Goal: Information Seeking & Learning: Learn about a topic

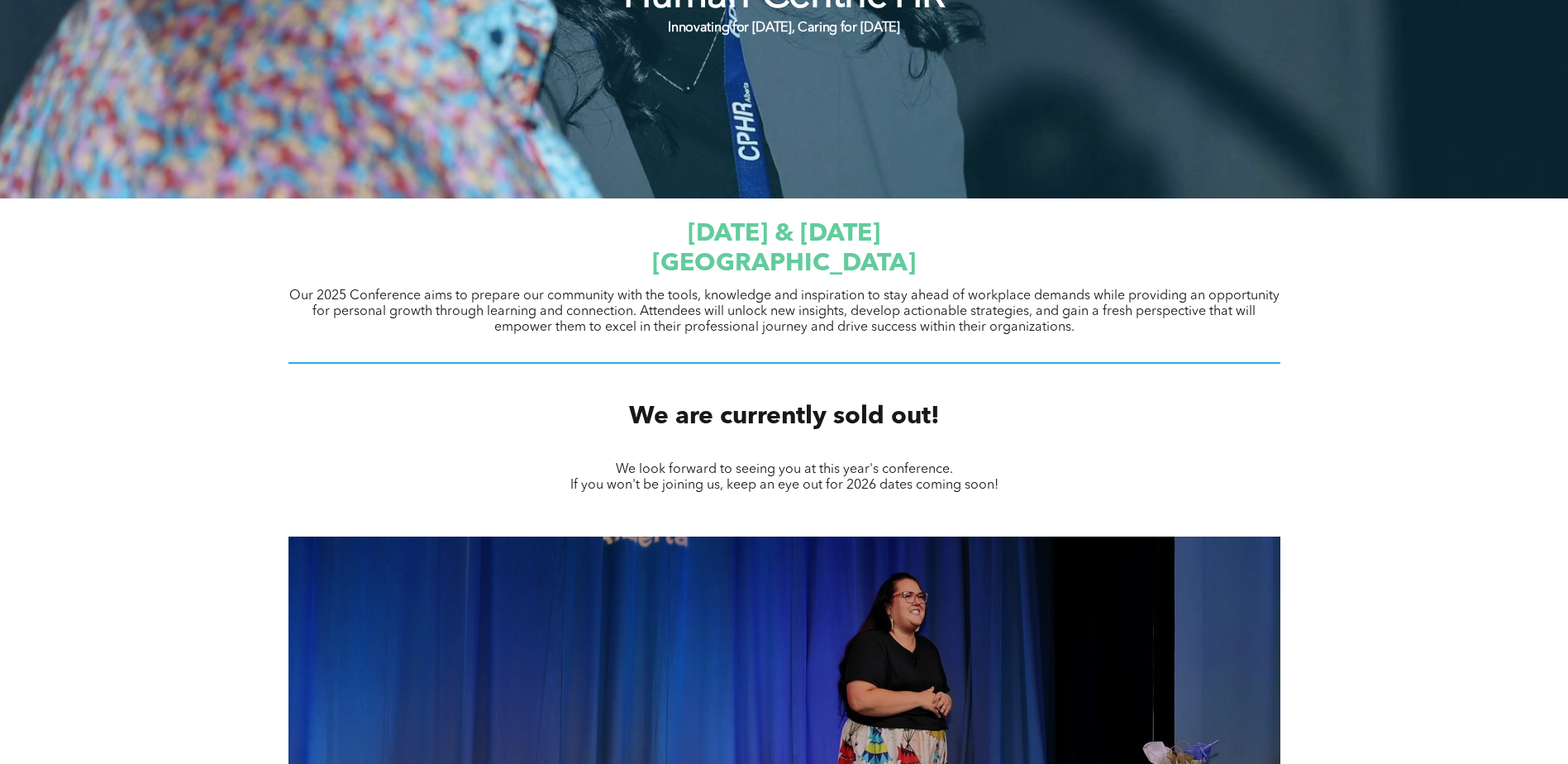
scroll to position [827, 0]
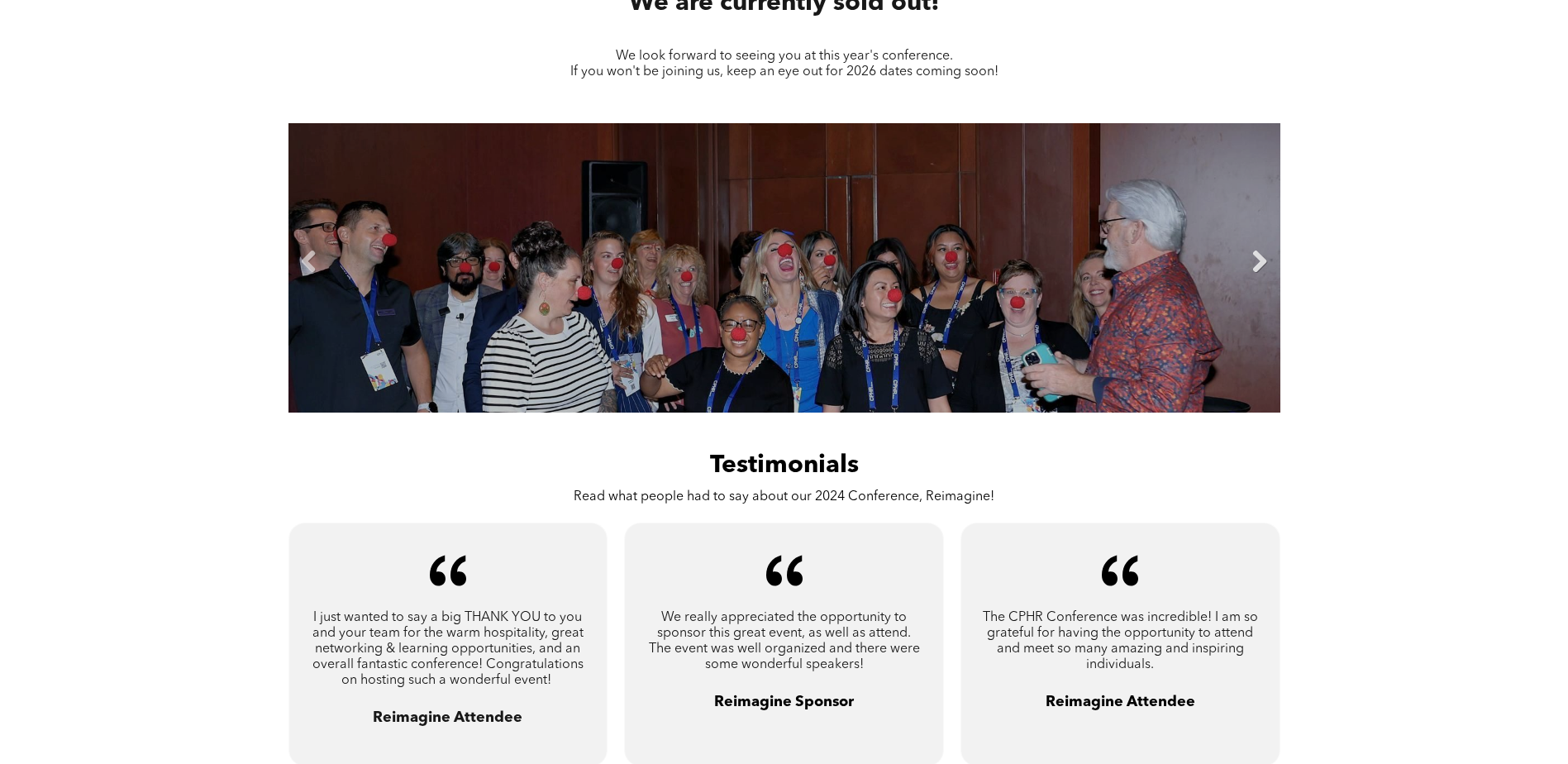
click at [1259, 255] on link "Next" at bounding box center [1259, 261] width 25 height 25
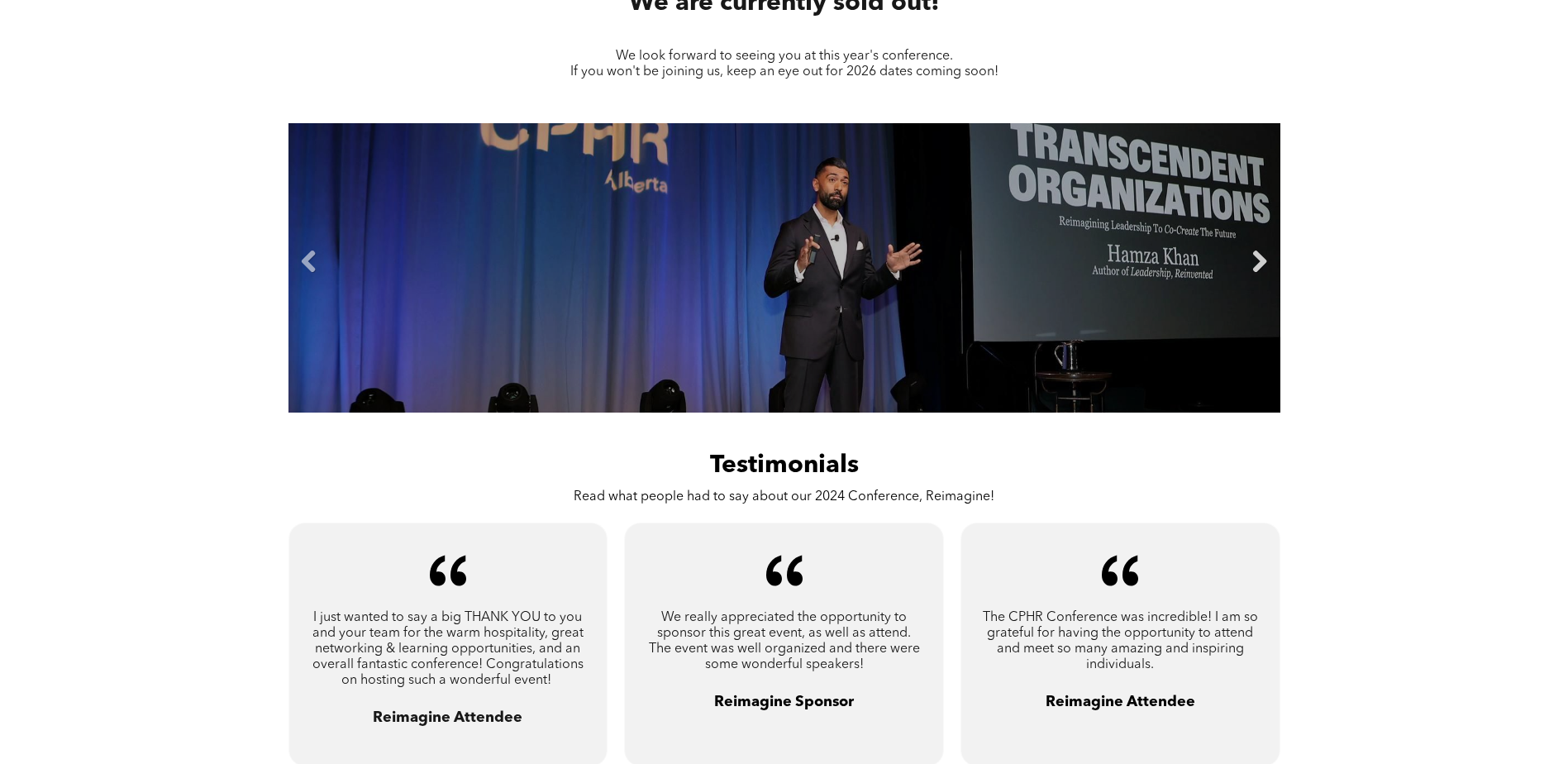
click at [1259, 255] on link "Next" at bounding box center [1259, 261] width 25 height 25
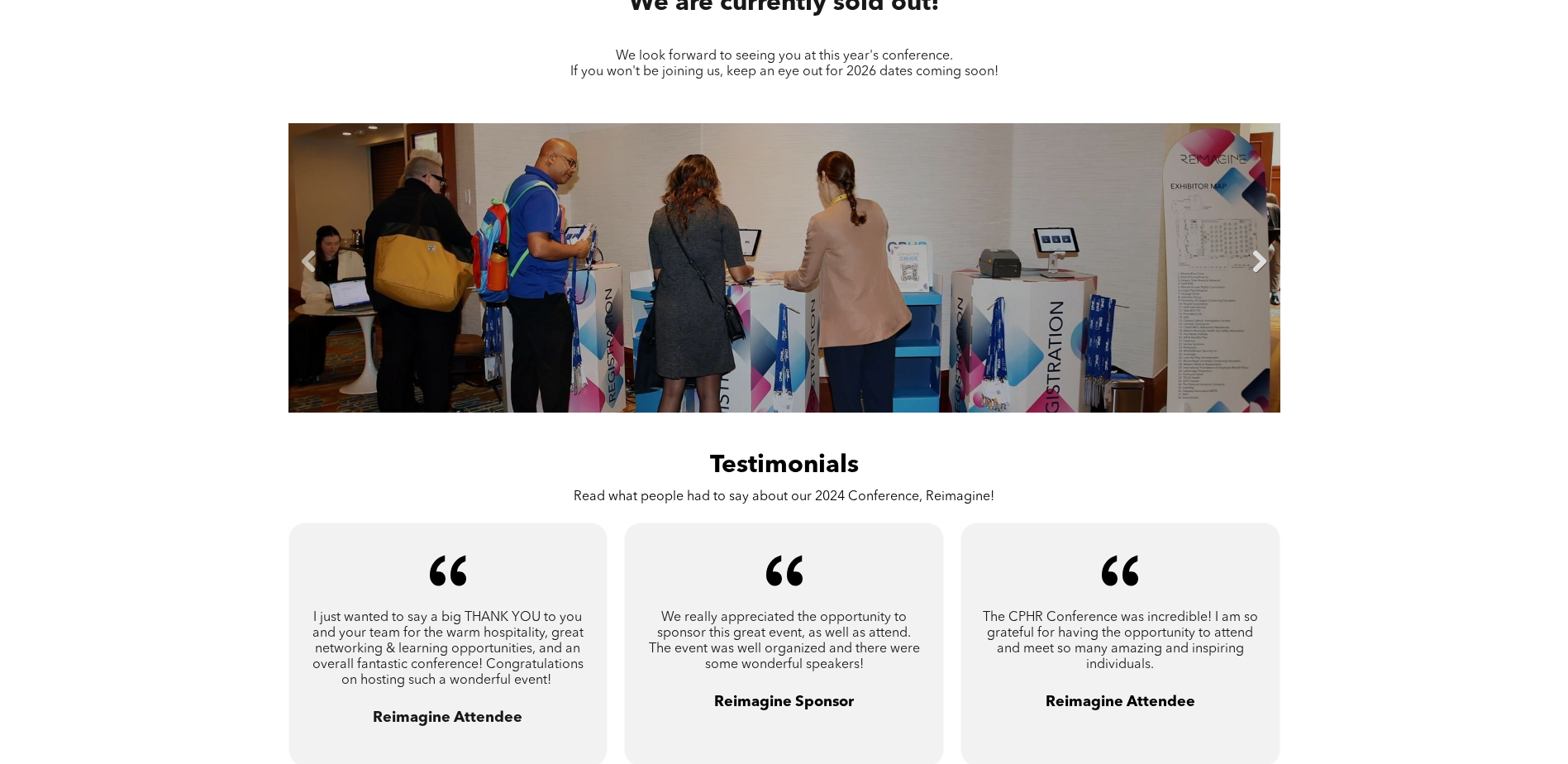
click at [1259, 255] on link "Next" at bounding box center [1259, 261] width 25 height 25
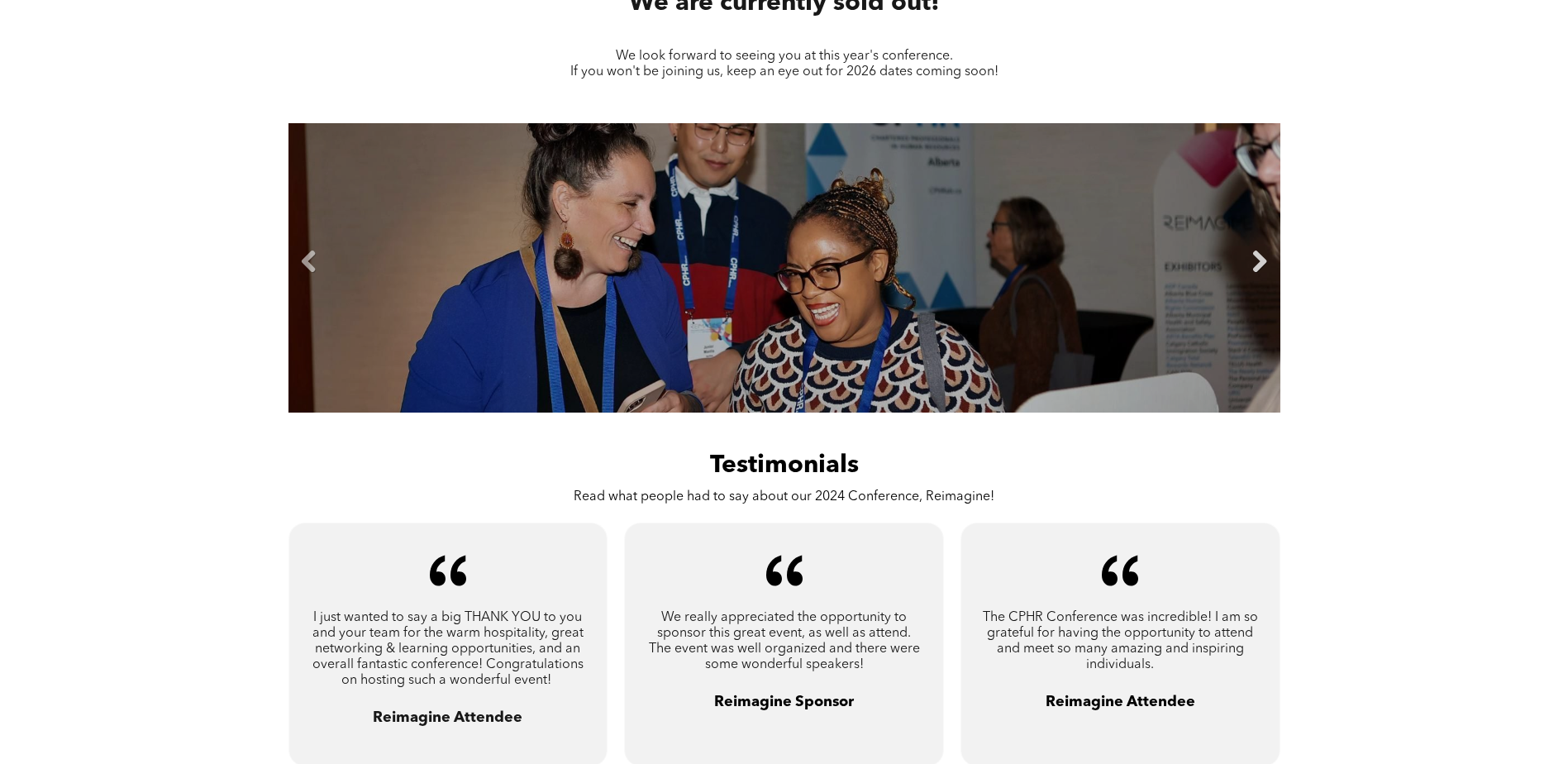
click at [1259, 255] on link "Next" at bounding box center [1259, 261] width 25 height 25
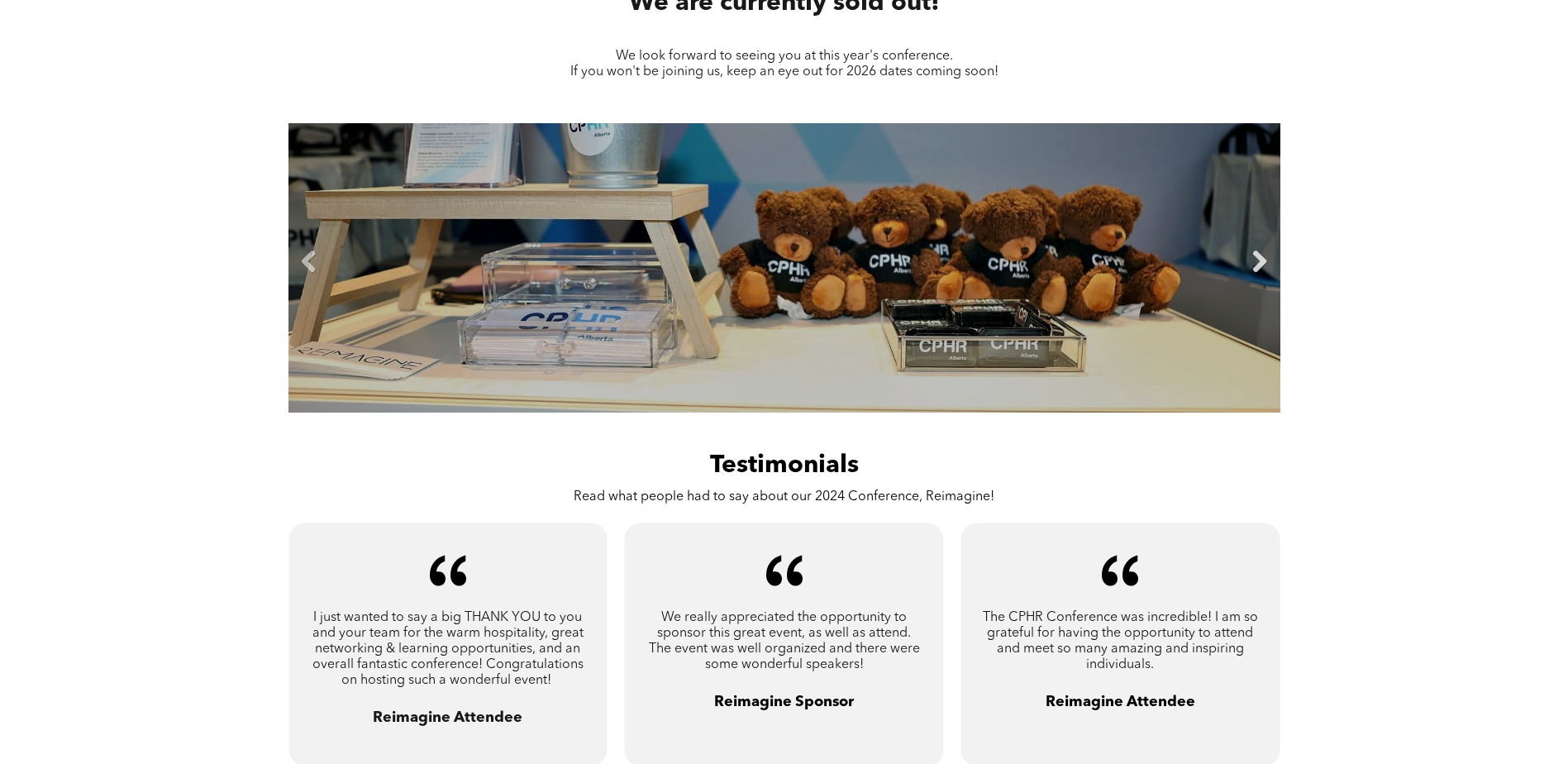
click at [1259, 255] on link "Next" at bounding box center [1259, 261] width 25 height 25
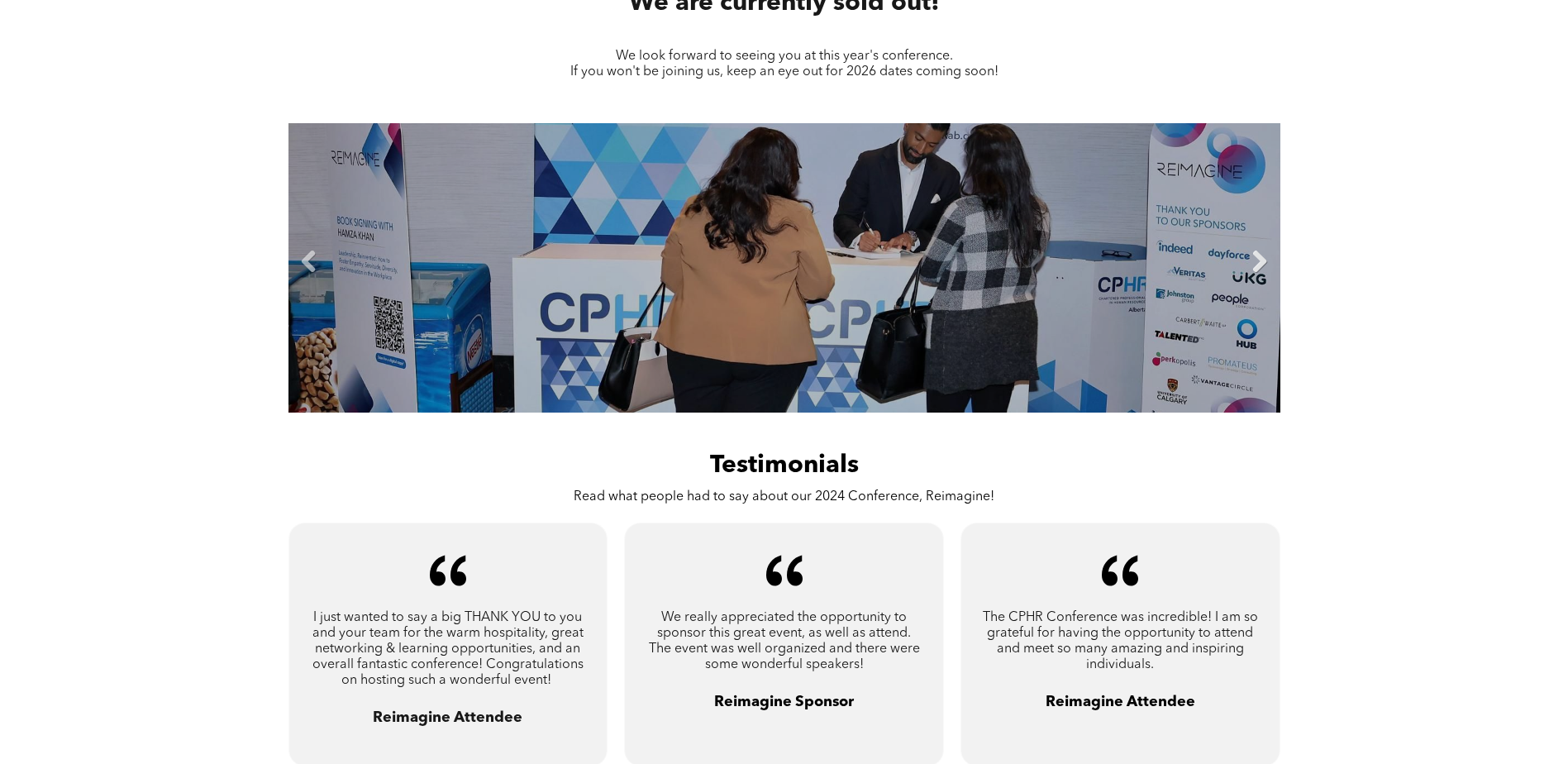
click at [1259, 255] on link "Next" at bounding box center [1259, 261] width 25 height 25
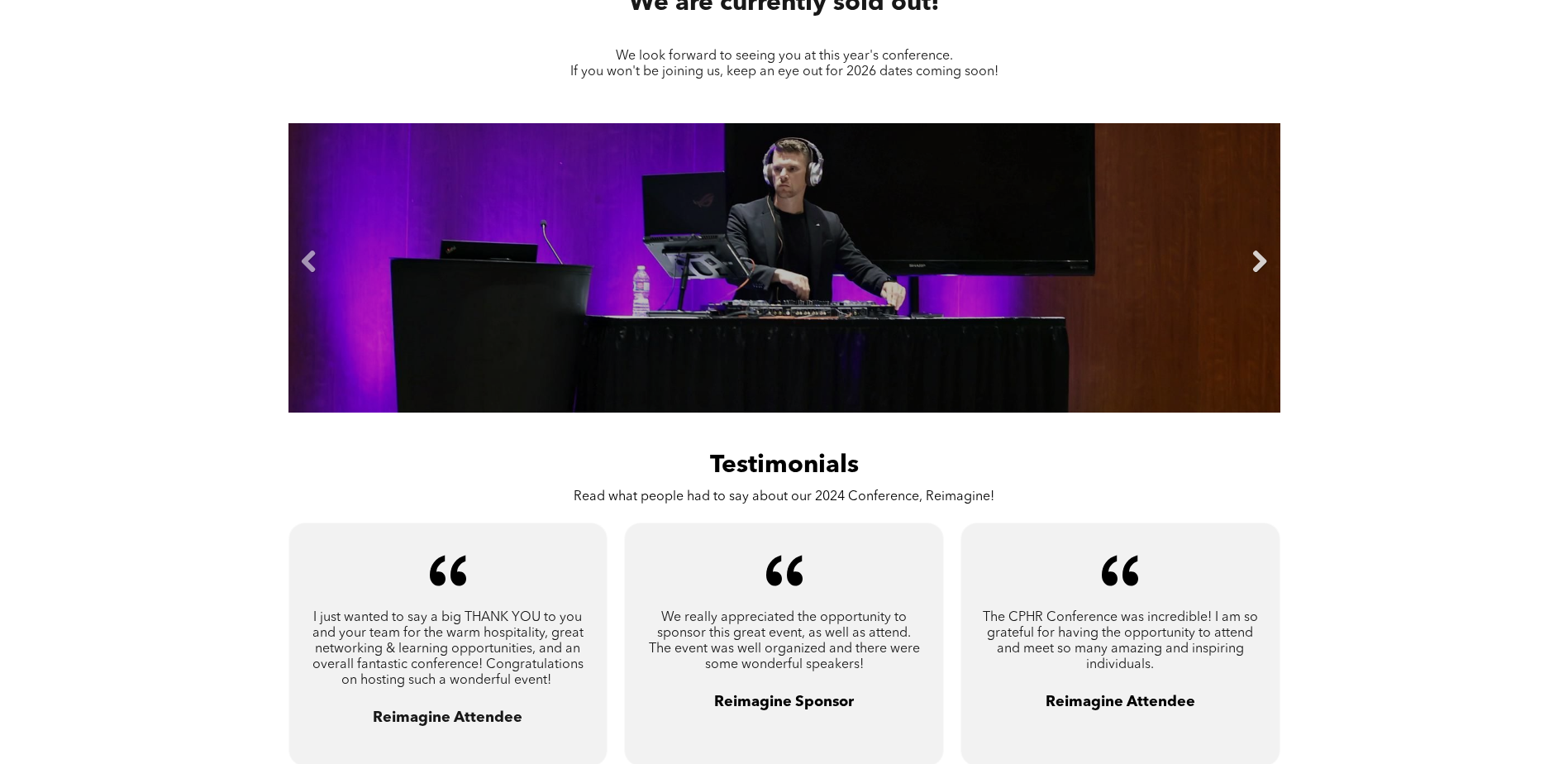
click at [1259, 255] on link "Next" at bounding box center [1259, 261] width 25 height 25
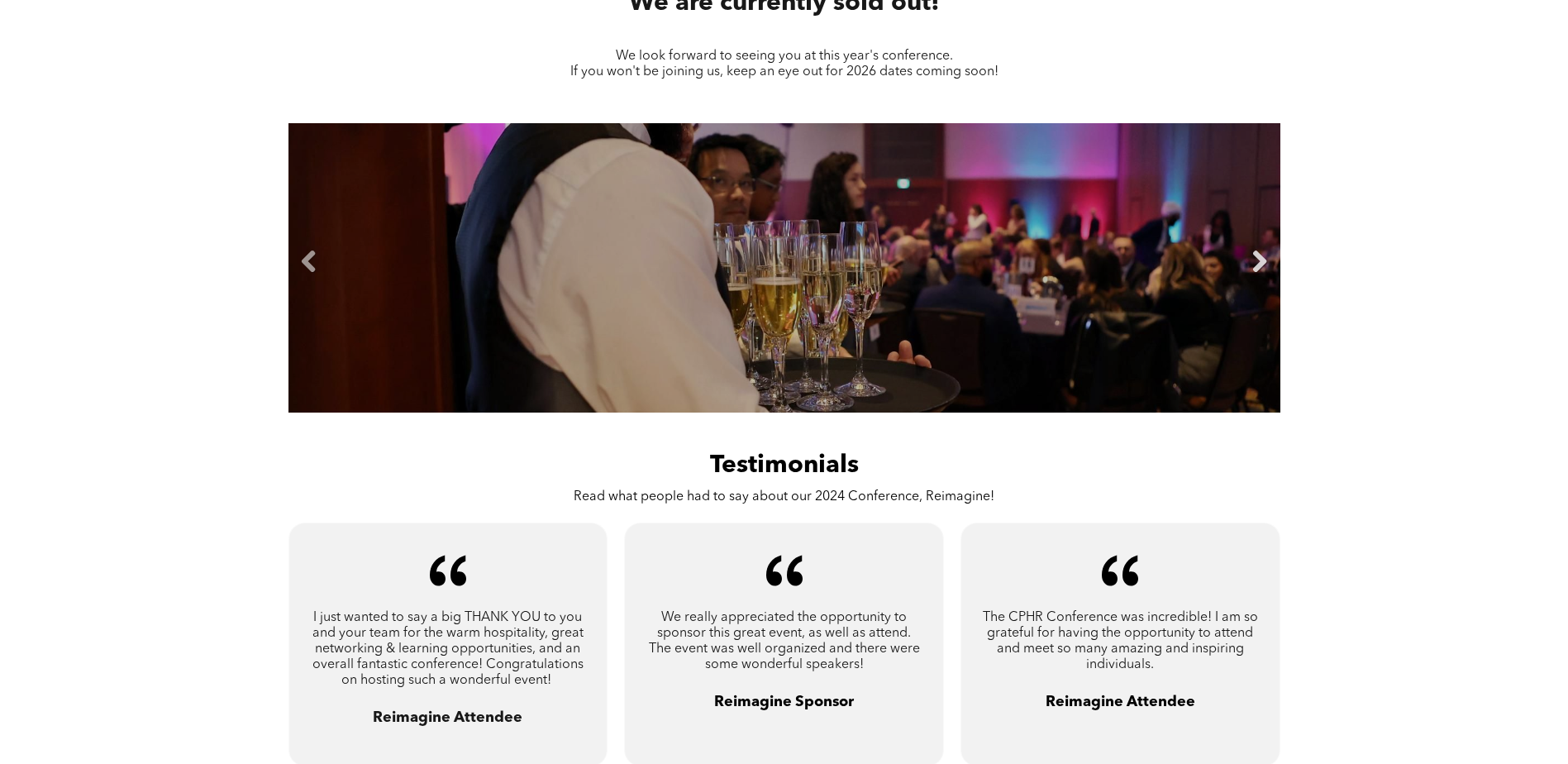
click at [1259, 255] on link "Next" at bounding box center [1259, 261] width 25 height 25
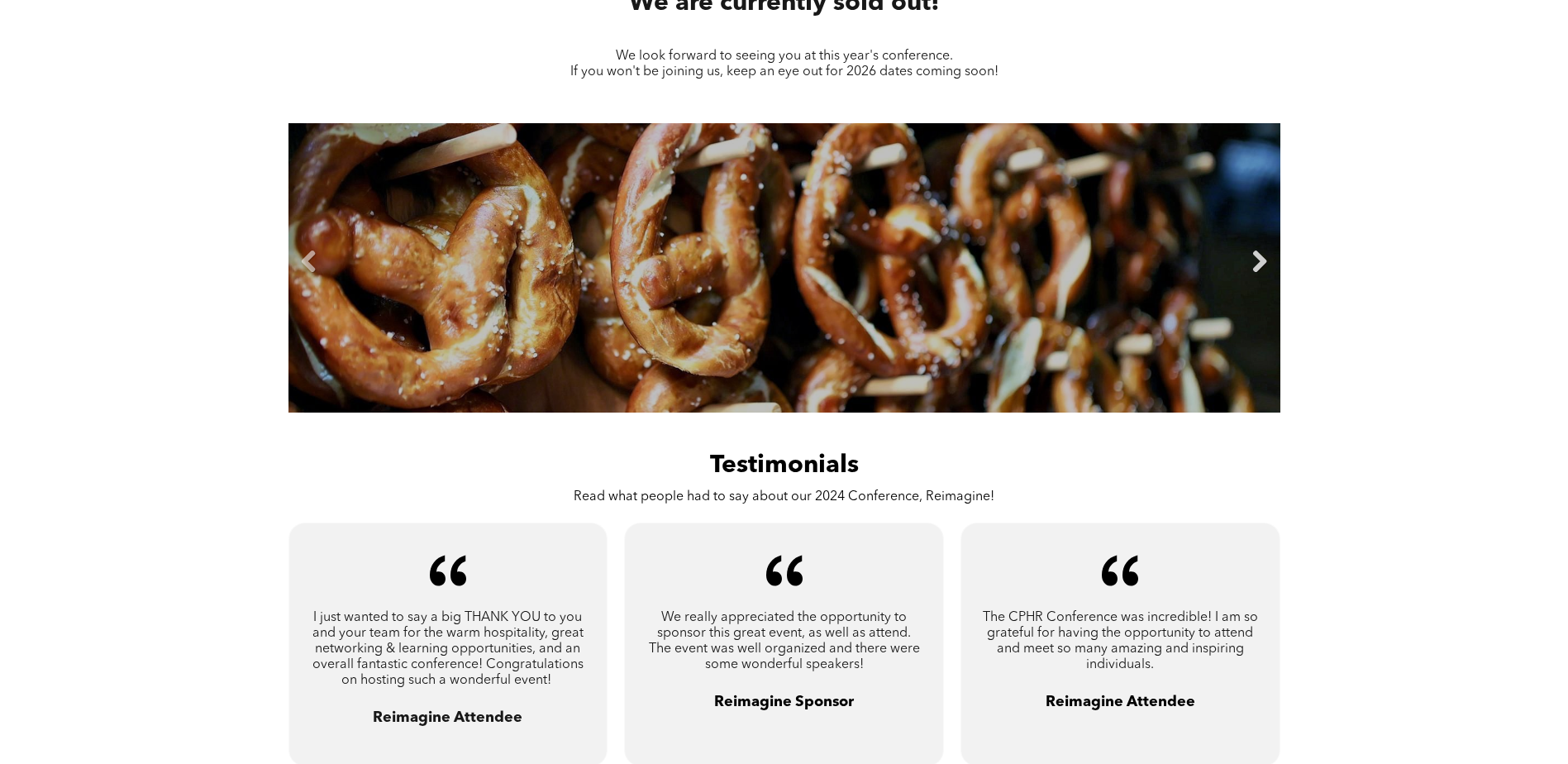
click at [1259, 255] on link "Next" at bounding box center [1259, 261] width 25 height 25
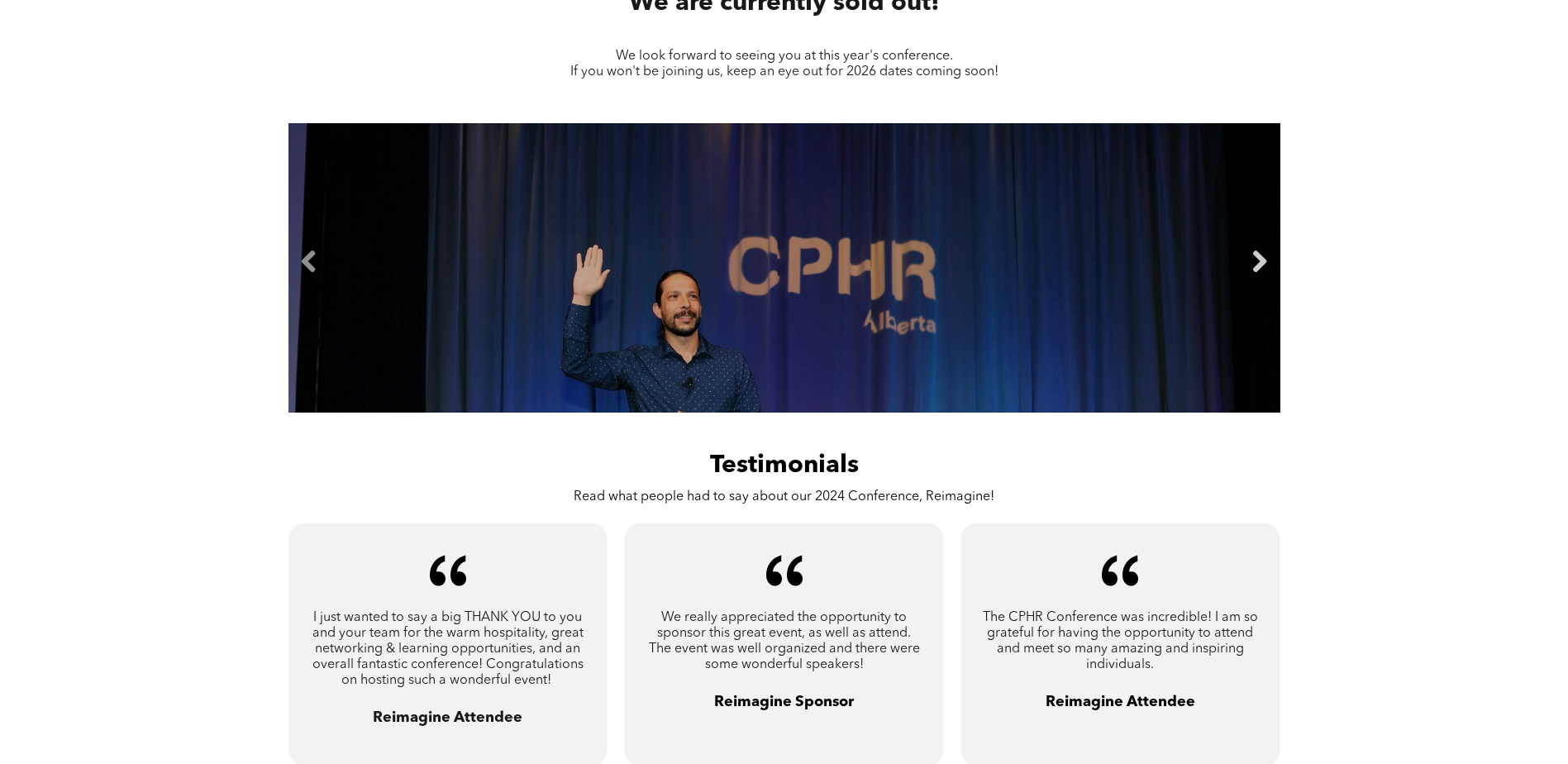
click at [1259, 255] on link "Next" at bounding box center [1259, 261] width 25 height 25
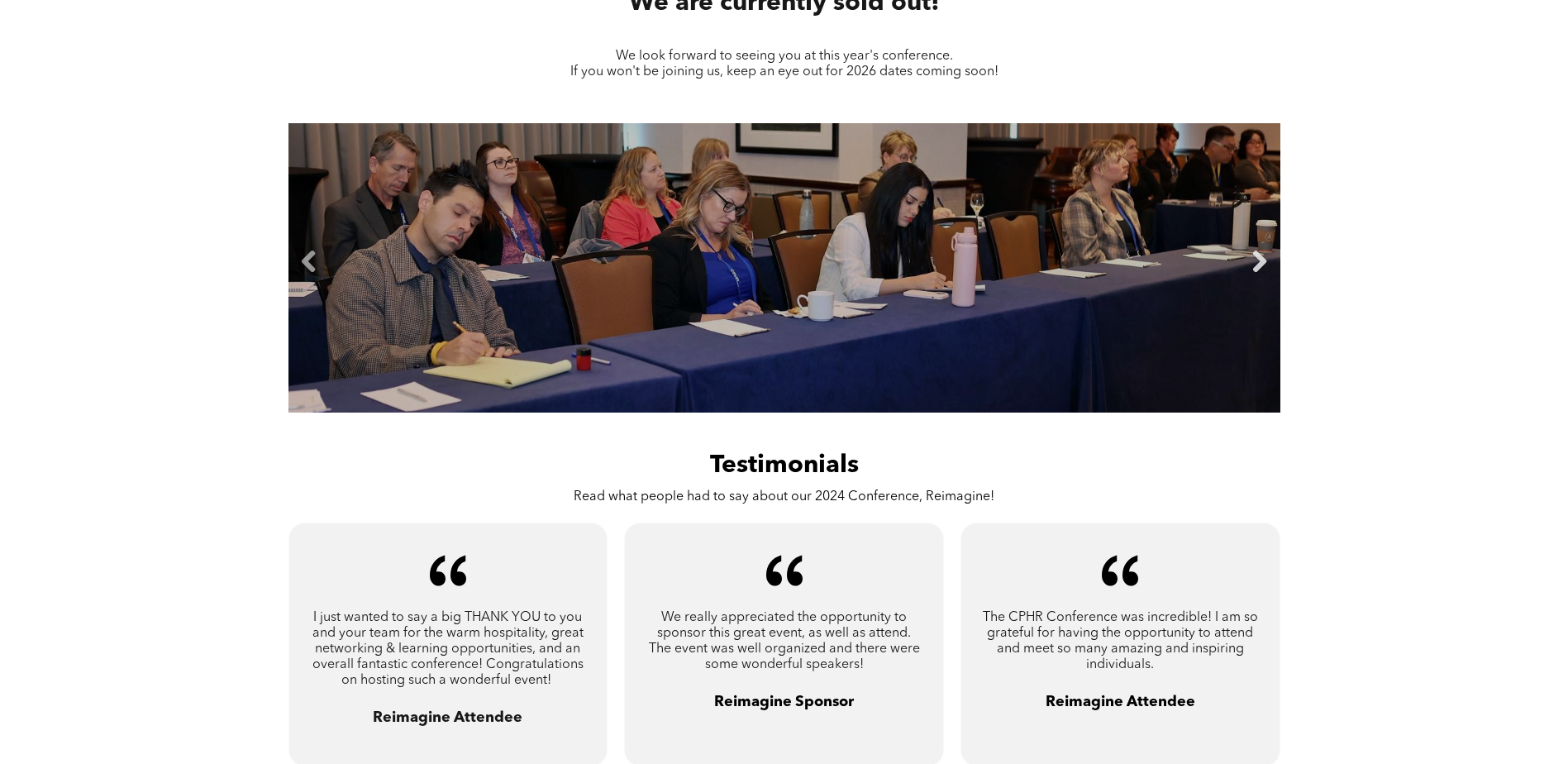
click at [1259, 255] on link "Next" at bounding box center [1259, 261] width 25 height 25
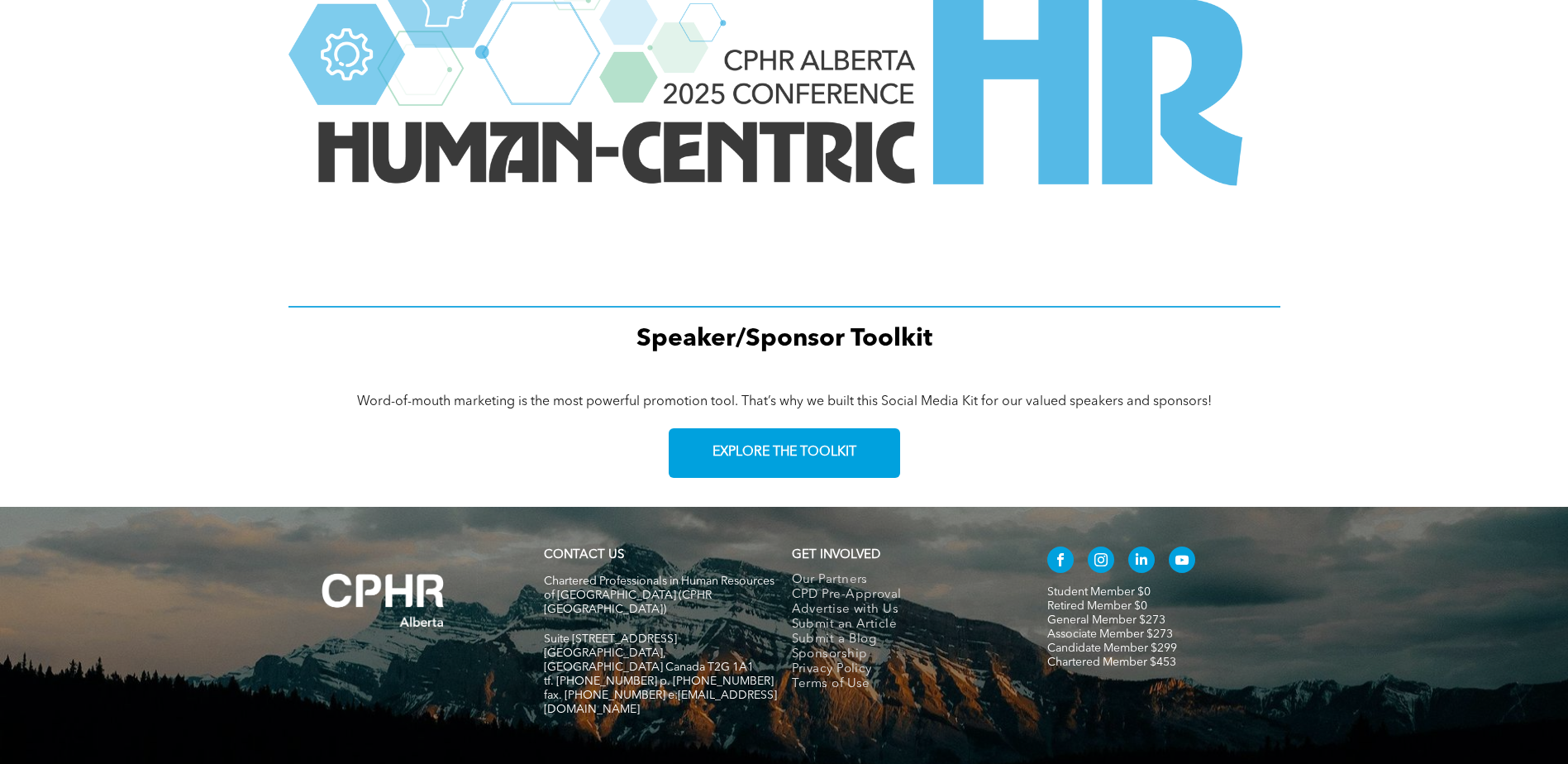
scroll to position [2211, 0]
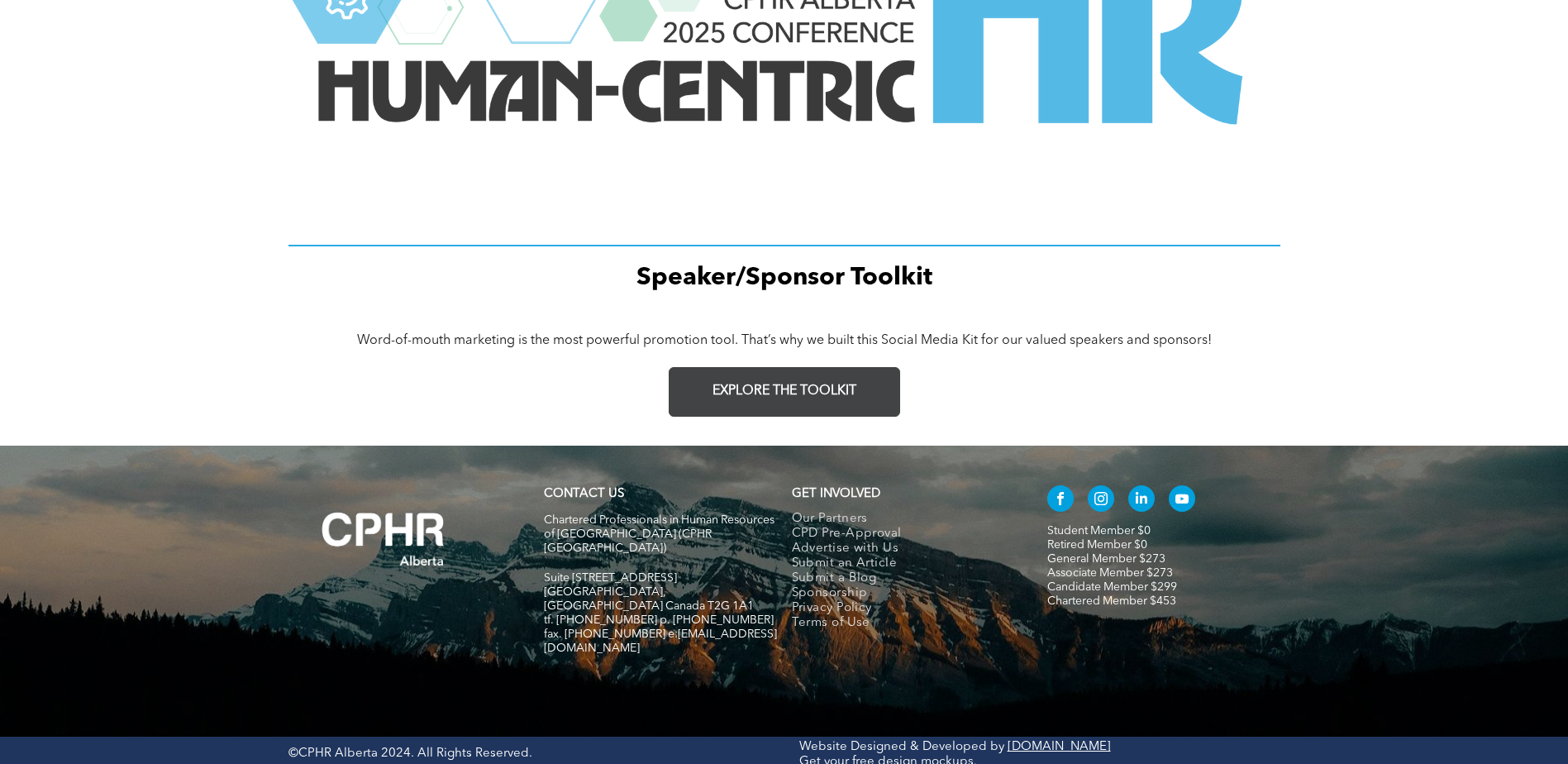
click at [757, 374] on link "EXPLORE THE TOOLKIT" at bounding box center [784, 392] width 231 height 50
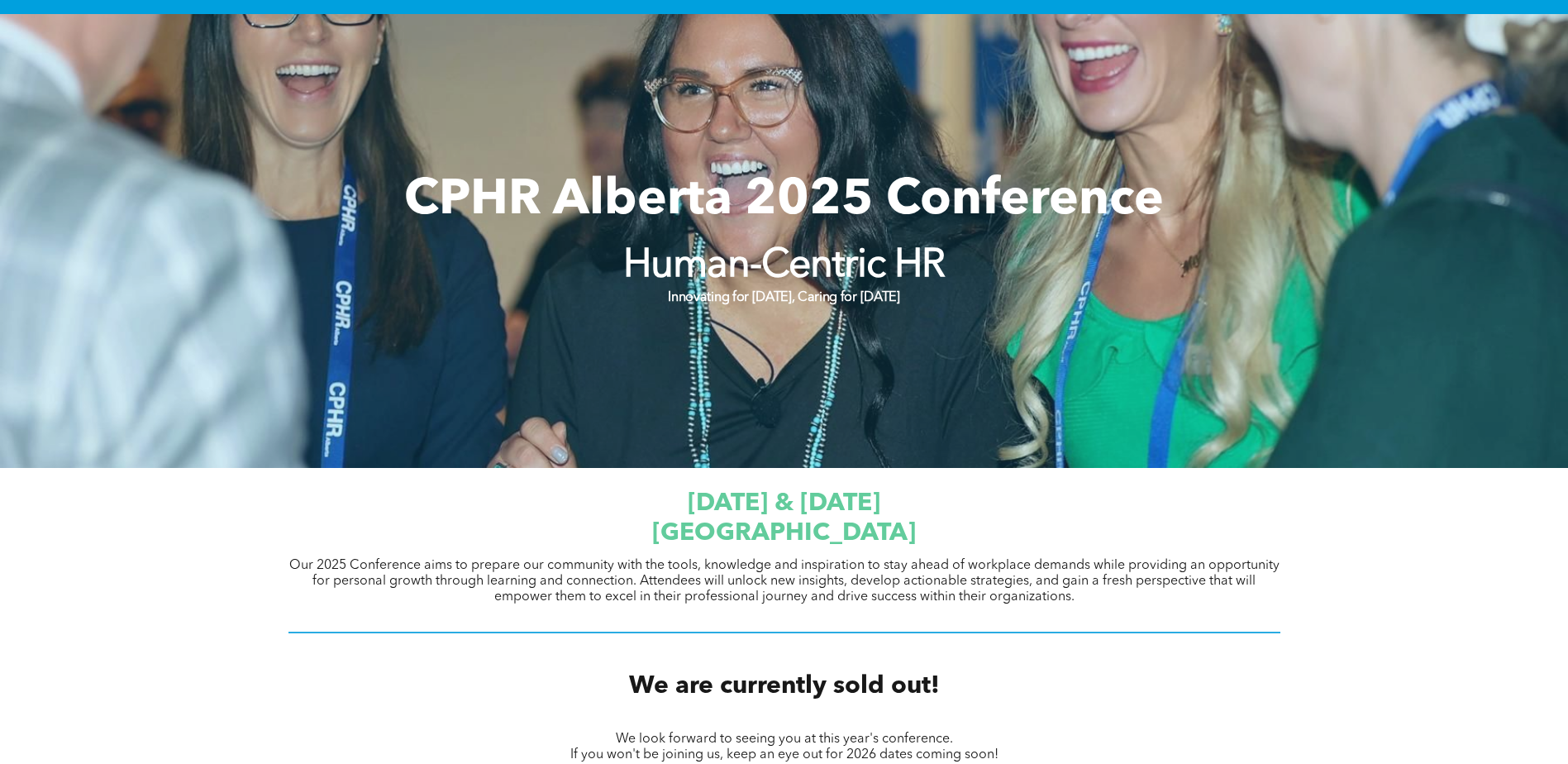
scroll to position [0, 0]
